Goal: Use online tool/utility: Use online tool/utility

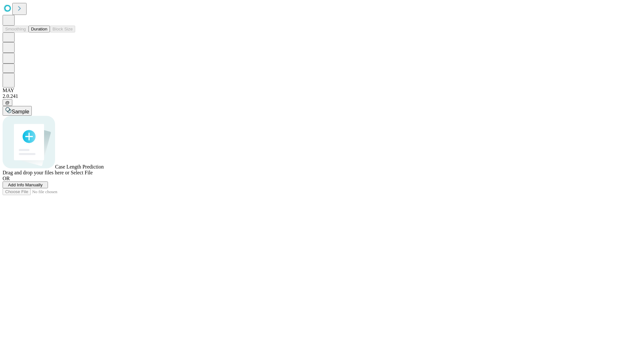
click at [93, 175] on span "Select File" at bounding box center [82, 173] width 22 height 6
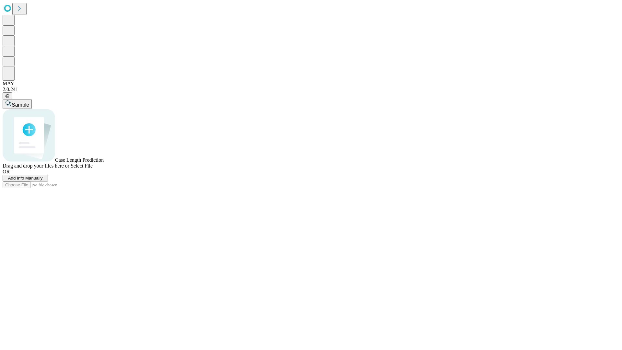
click at [93, 168] on span "Select File" at bounding box center [82, 166] width 22 height 6
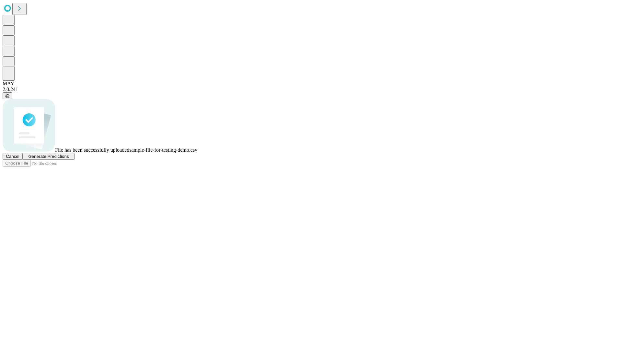
click at [69, 159] on span "Generate Predictions" at bounding box center [48, 156] width 40 height 5
